Goal: Transaction & Acquisition: Purchase product/service

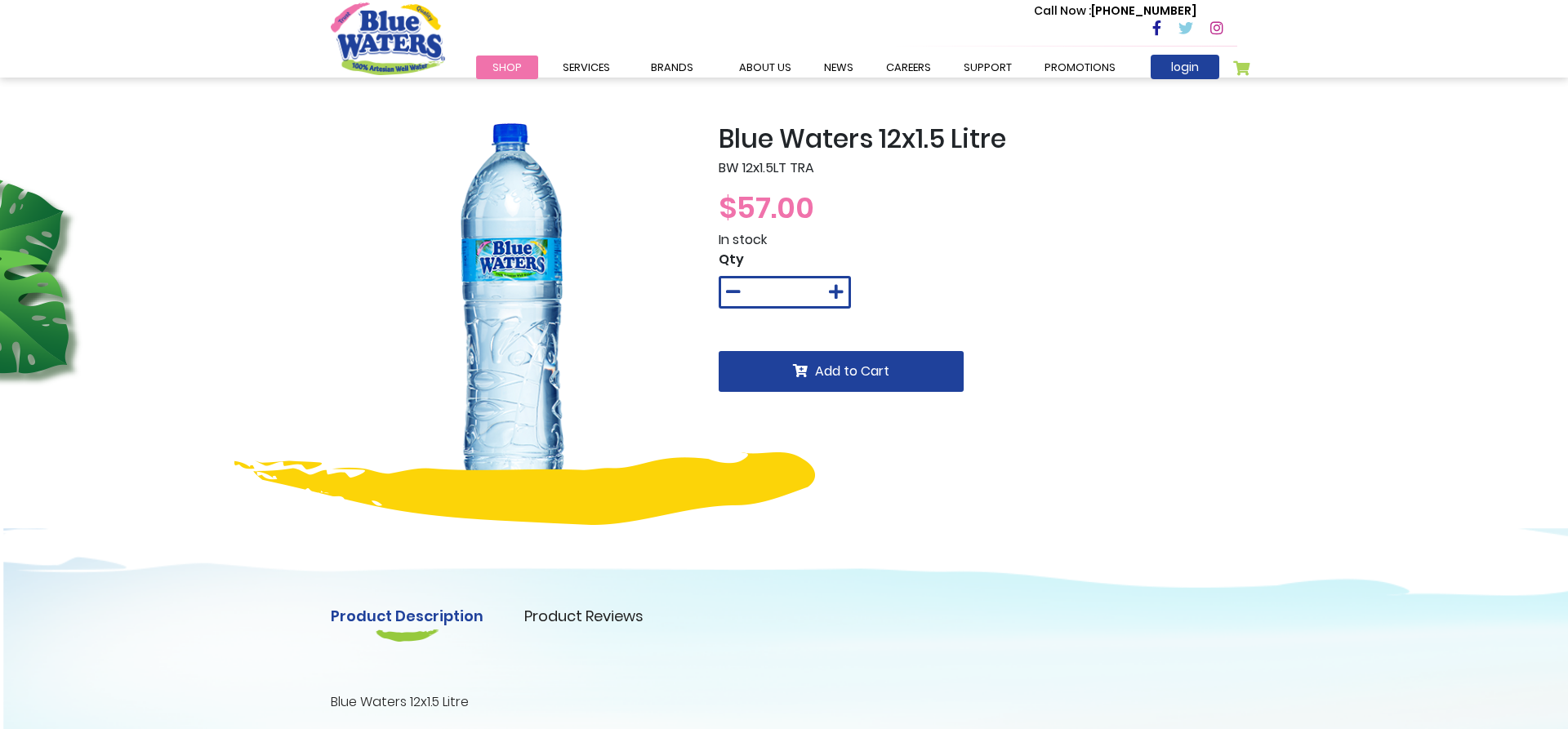
click at [629, 507] on img at bounding box center [524, 489] width 580 height 73
click at [339, 358] on img at bounding box center [512, 304] width 364 height 364
click at [0, 274] on div "Blue Waters 12x1.5 Litre BW 12x1.5LT TRA $57.00 In stock Qty * Add to Cart Prod…" at bounding box center [784, 518] width 1568 height 881
click at [262, 223] on div "Blue Waters 12x1.5 Litre BW 12x1.5LT TRA $57.00 In stock Qty * Add to Cart Prod…" at bounding box center [784, 518] width 1568 height 881
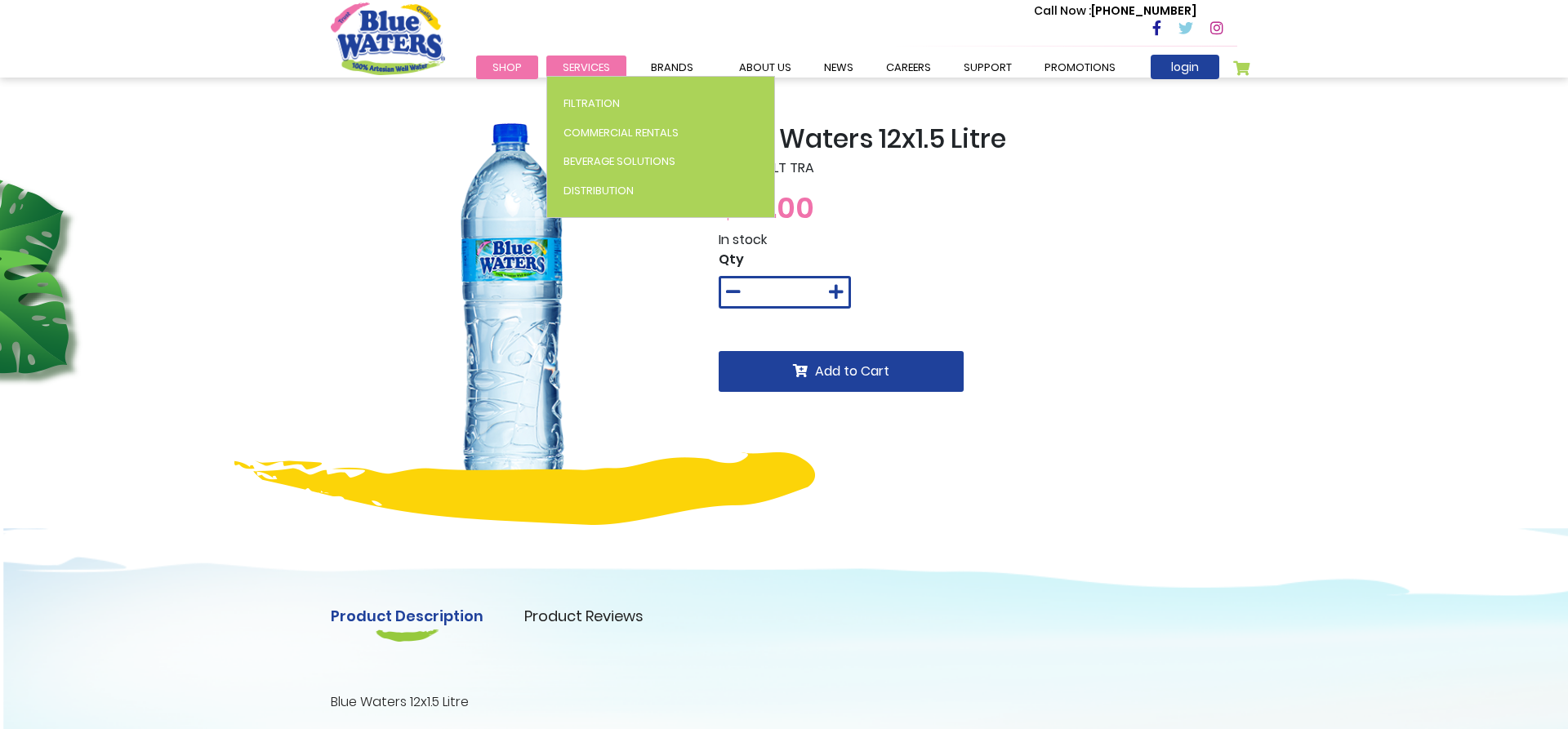
click at [575, 71] on span "Services" at bounding box center [586, 67] width 47 height 16
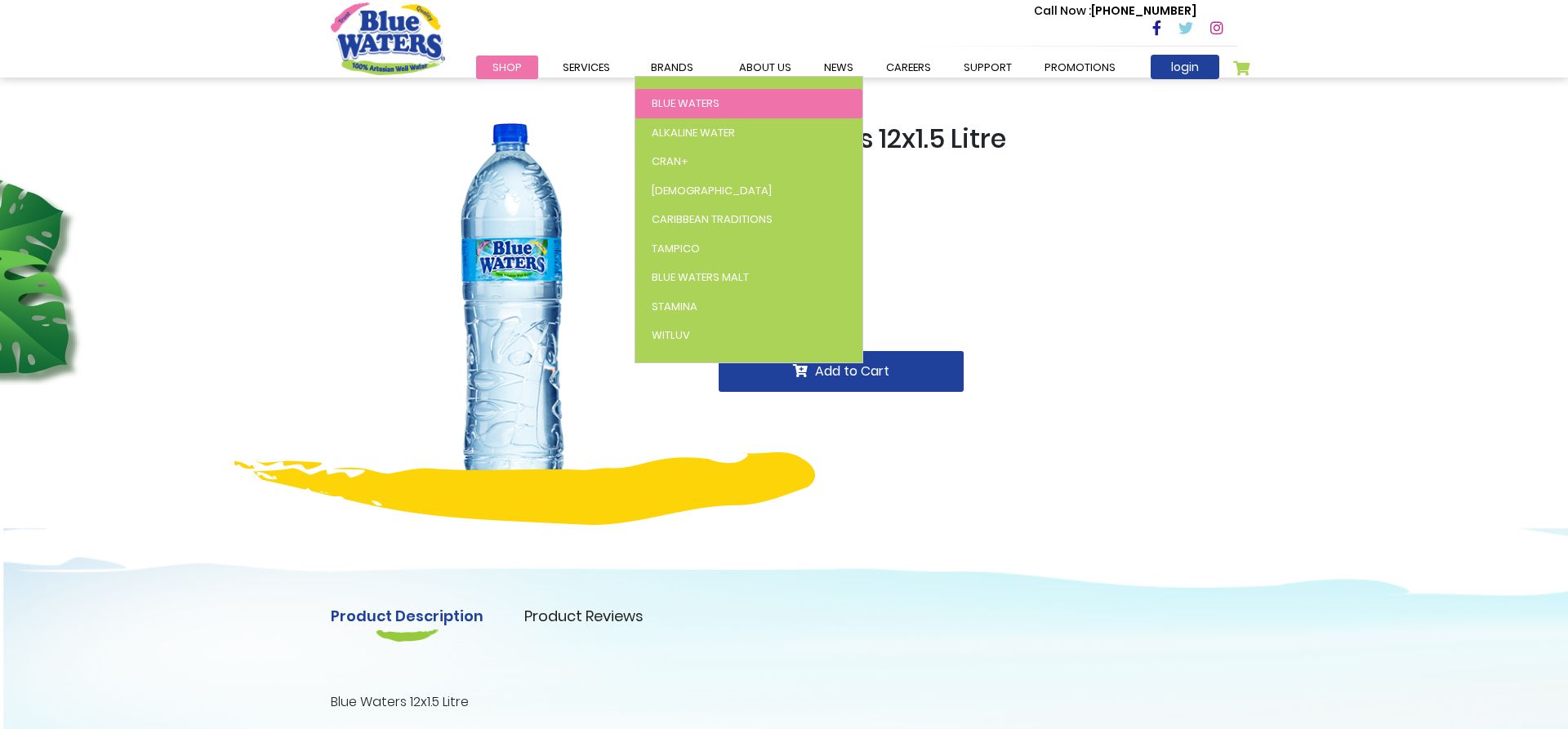
click at [687, 105] on span "Blue Waters" at bounding box center [685, 103] width 68 height 16
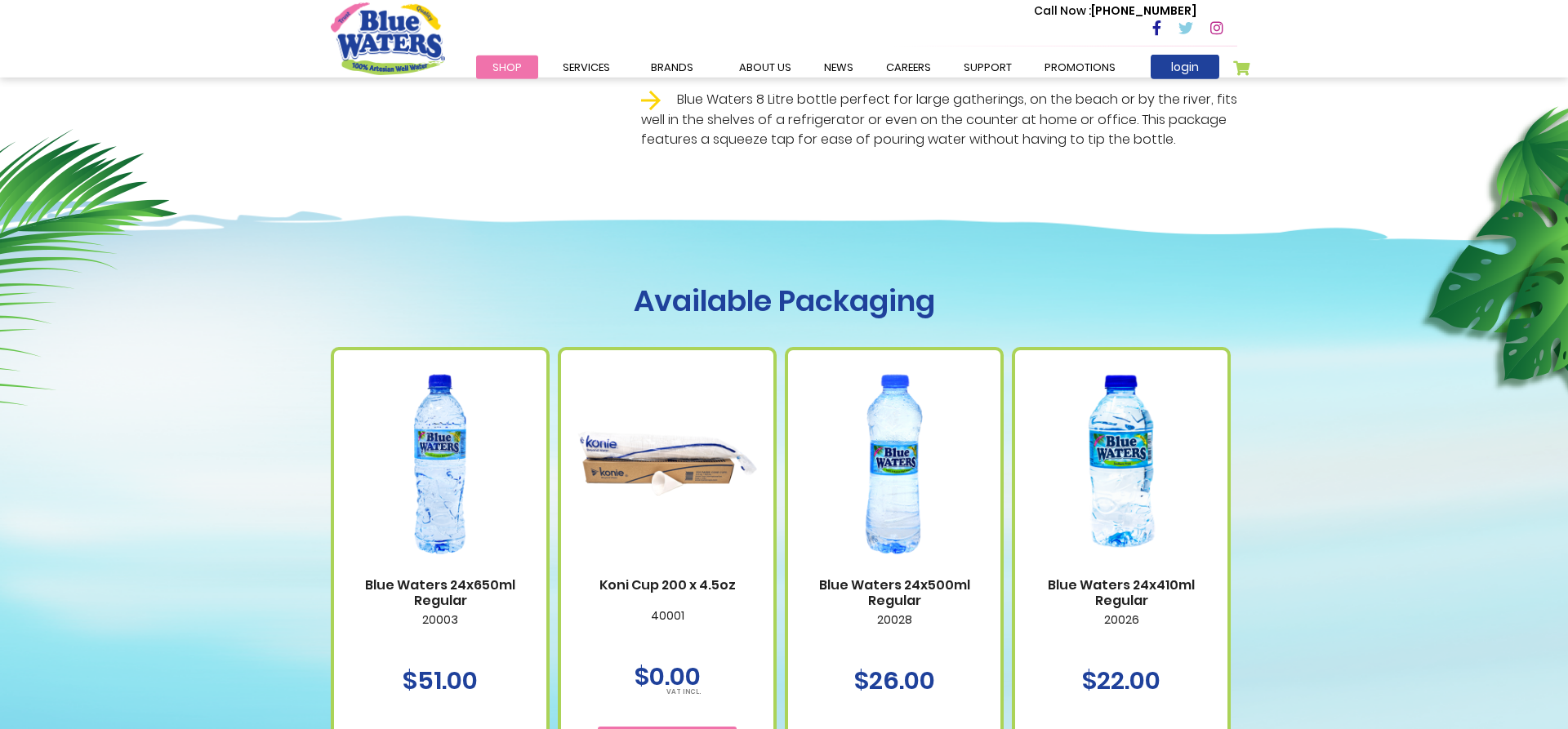
scroll to position [746, 0]
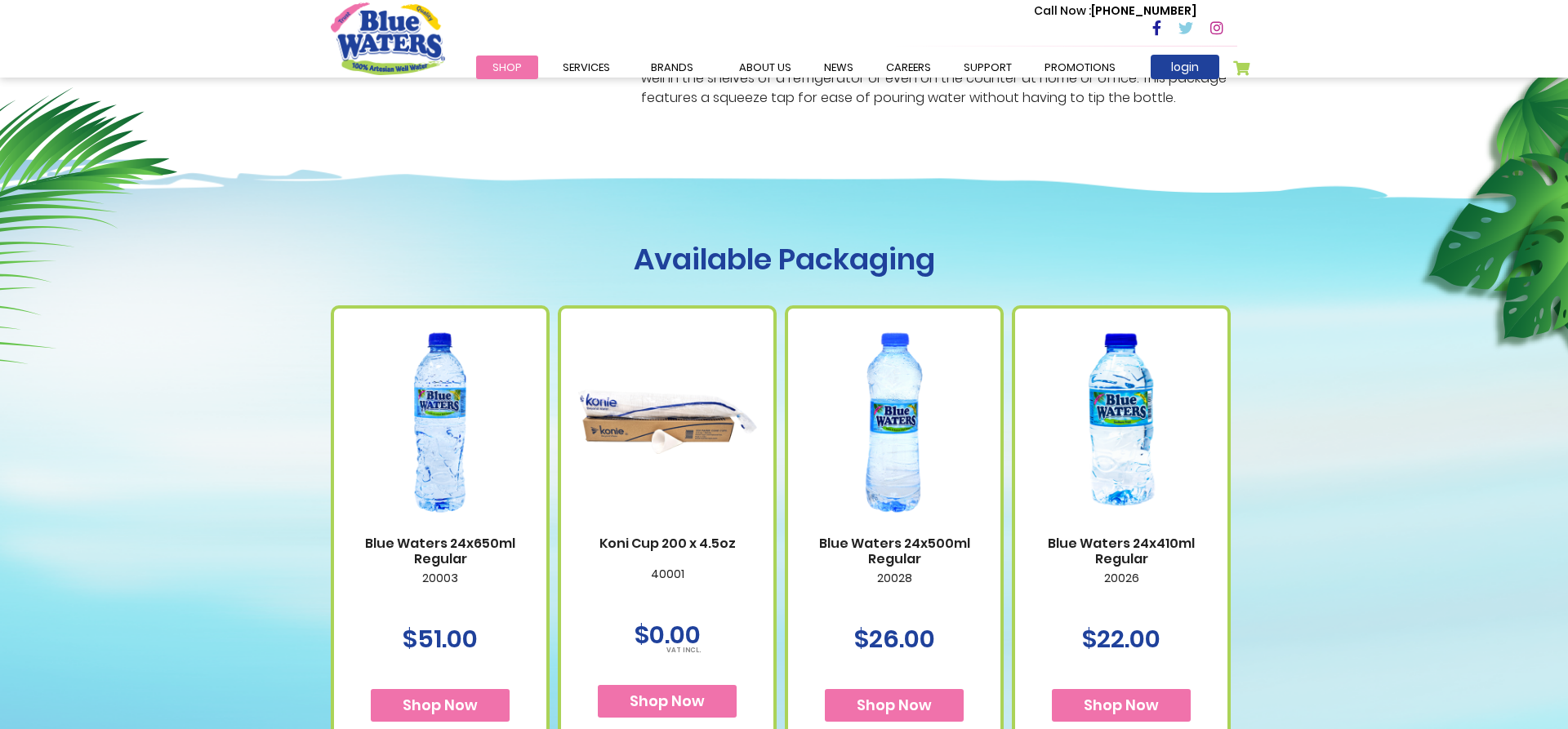
click at [415, 59] on img "store logo" at bounding box center [388, 37] width 114 height 72
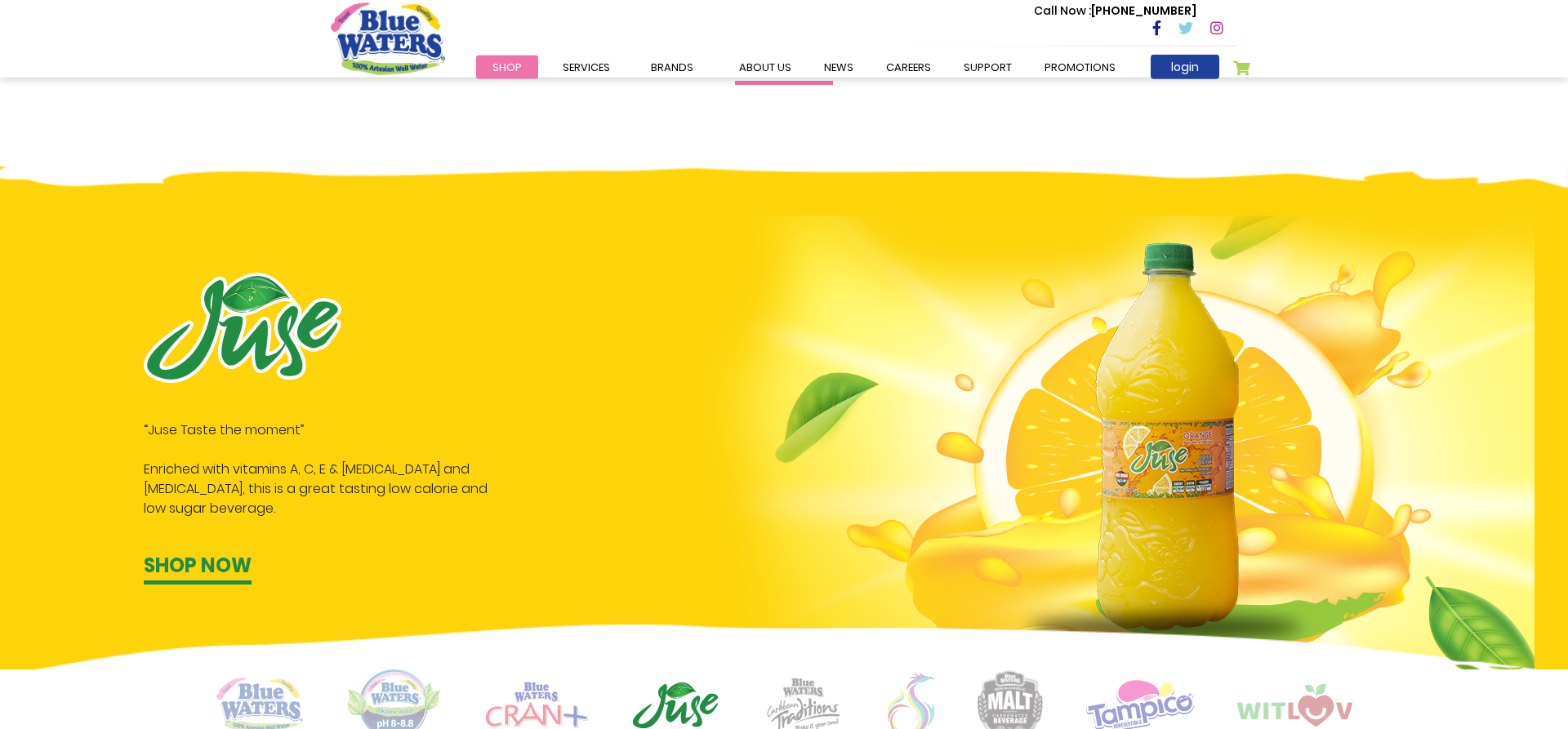
scroll to position [999, 0]
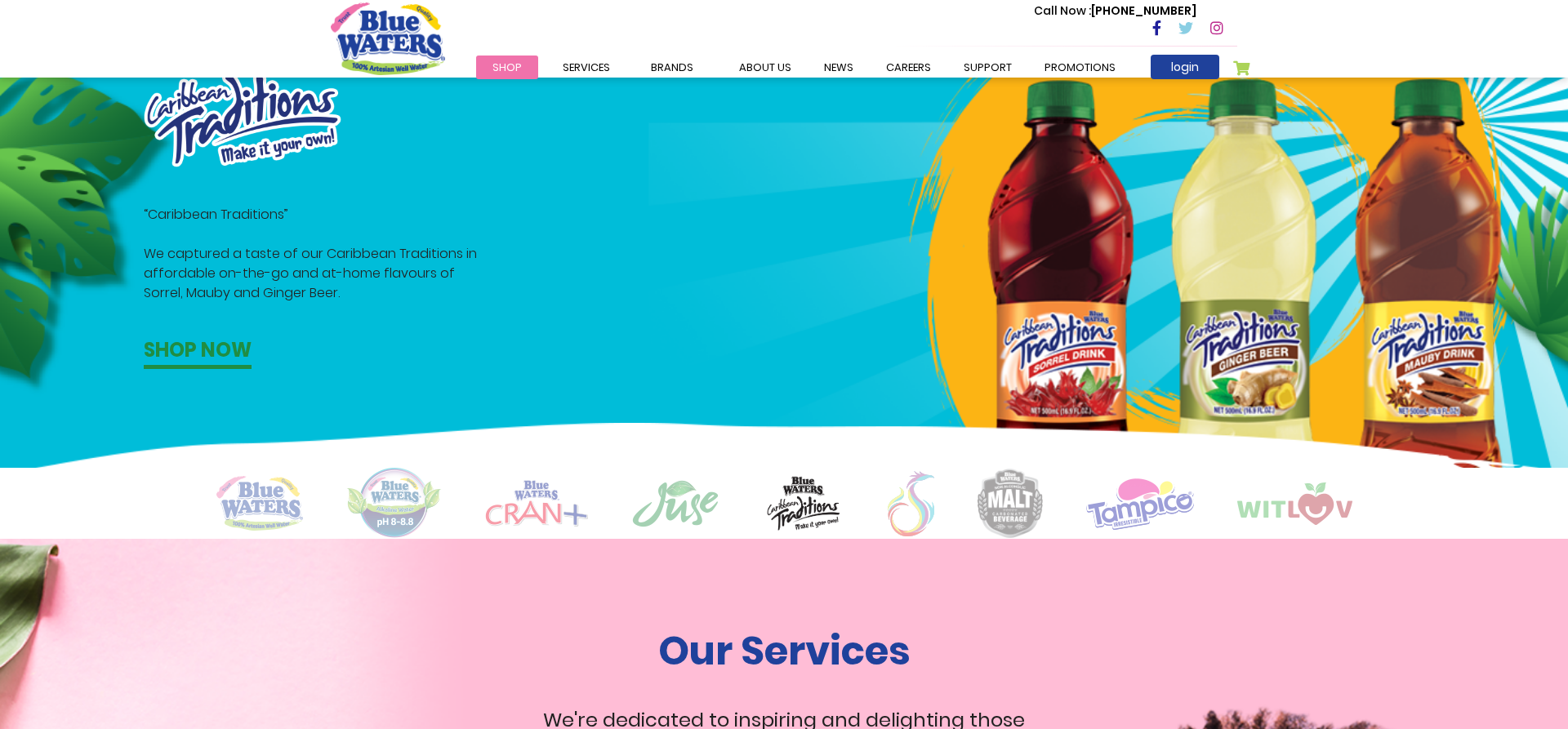
click at [266, 512] on img at bounding box center [260, 503] width 87 height 55
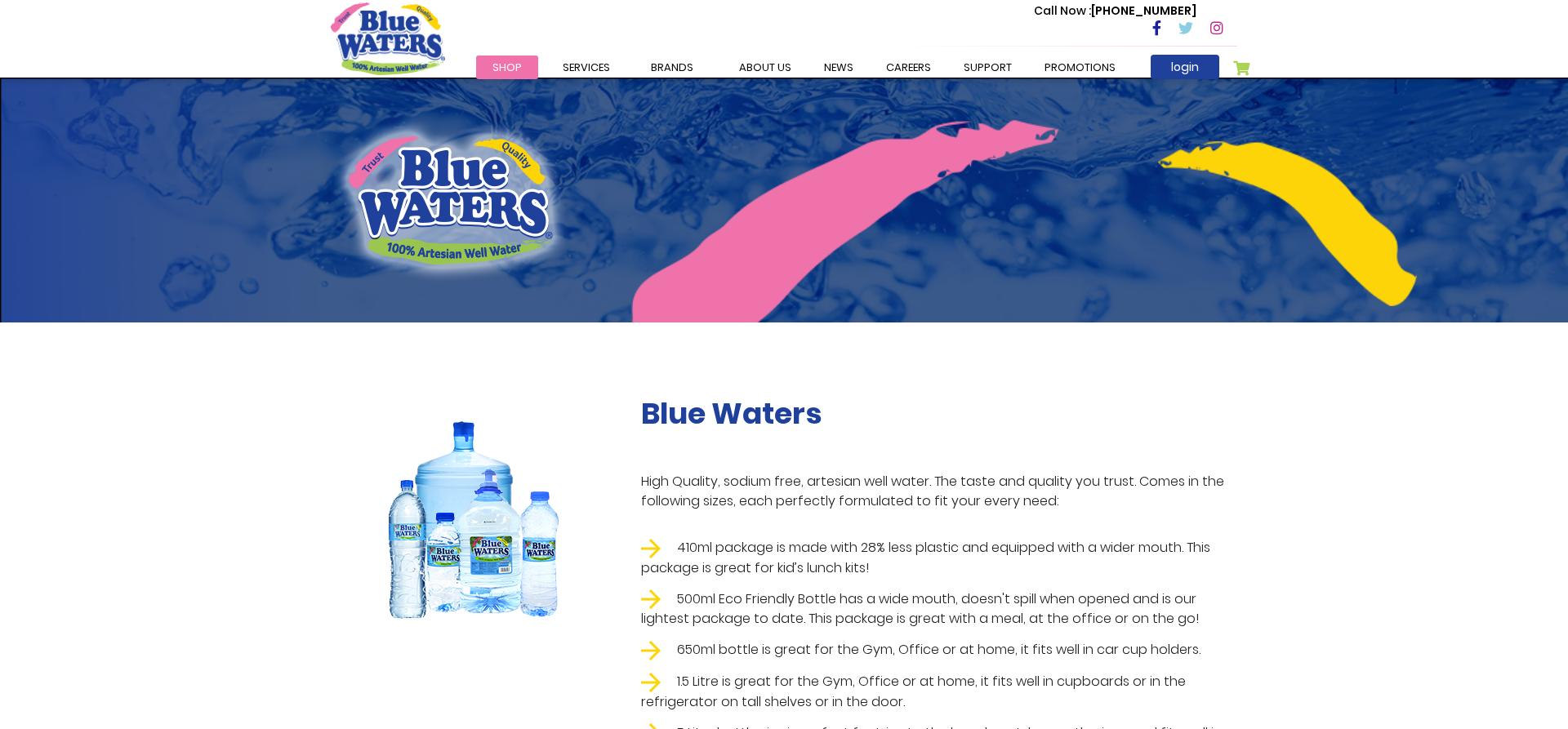
scroll to position [746, 0]
